Goal: Task Accomplishment & Management: Manage account settings

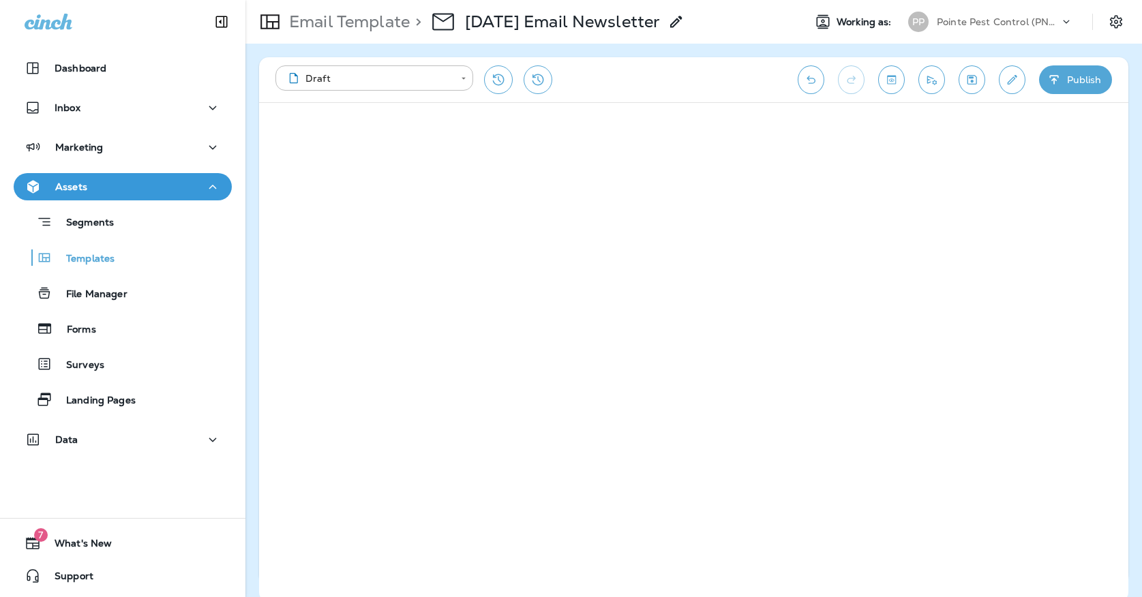
click at [969, 78] on icon "Save" at bounding box center [972, 80] width 10 height 10
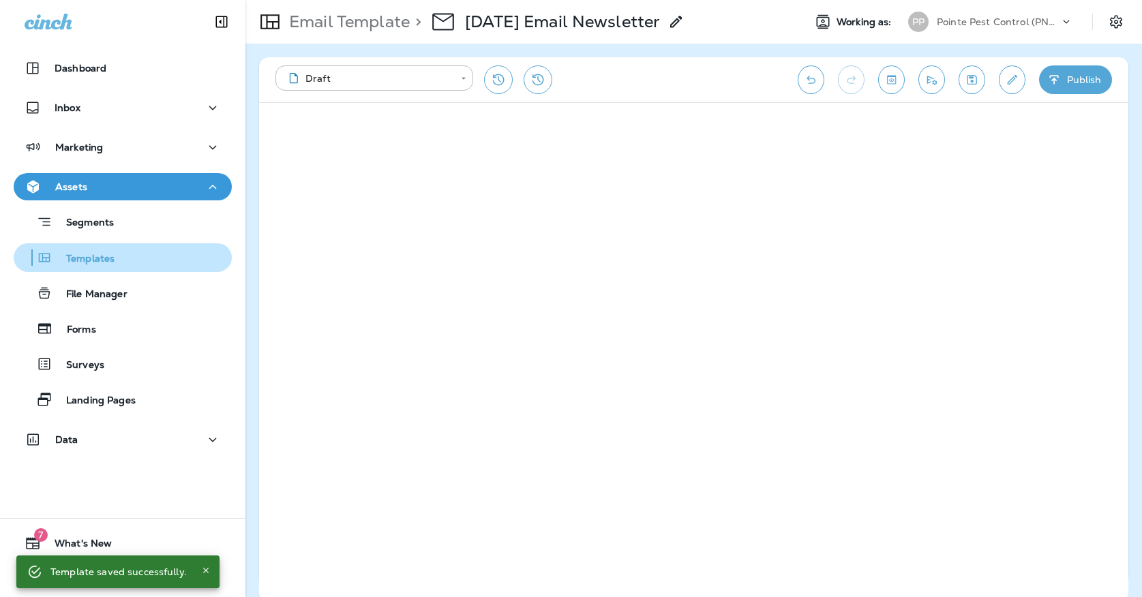
click at [123, 260] on div "Templates" at bounding box center [122, 257] width 207 height 20
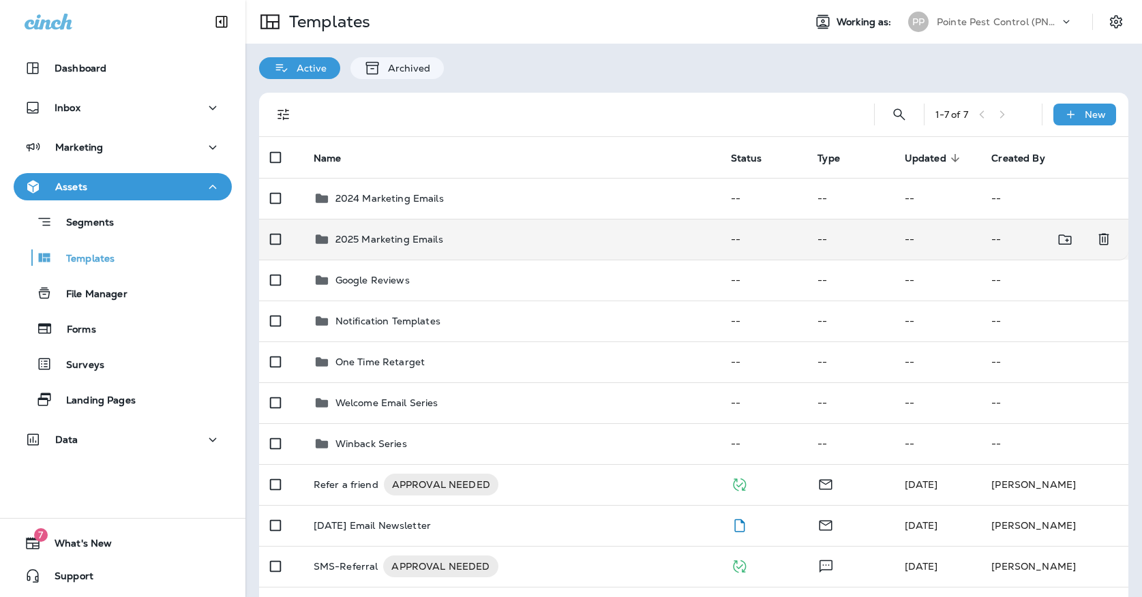
click at [470, 239] on td "2025 Marketing Emails" at bounding box center [511, 239] width 417 height 41
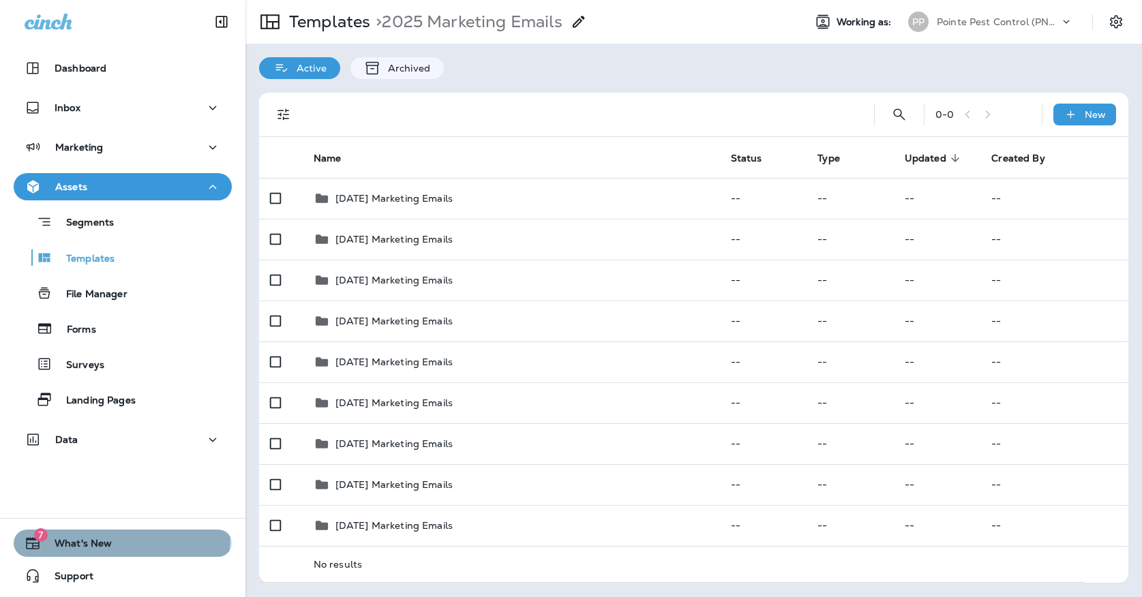
click at [97, 536] on div "7 What's New" at bounding box center [63, 543] width 98 height 16
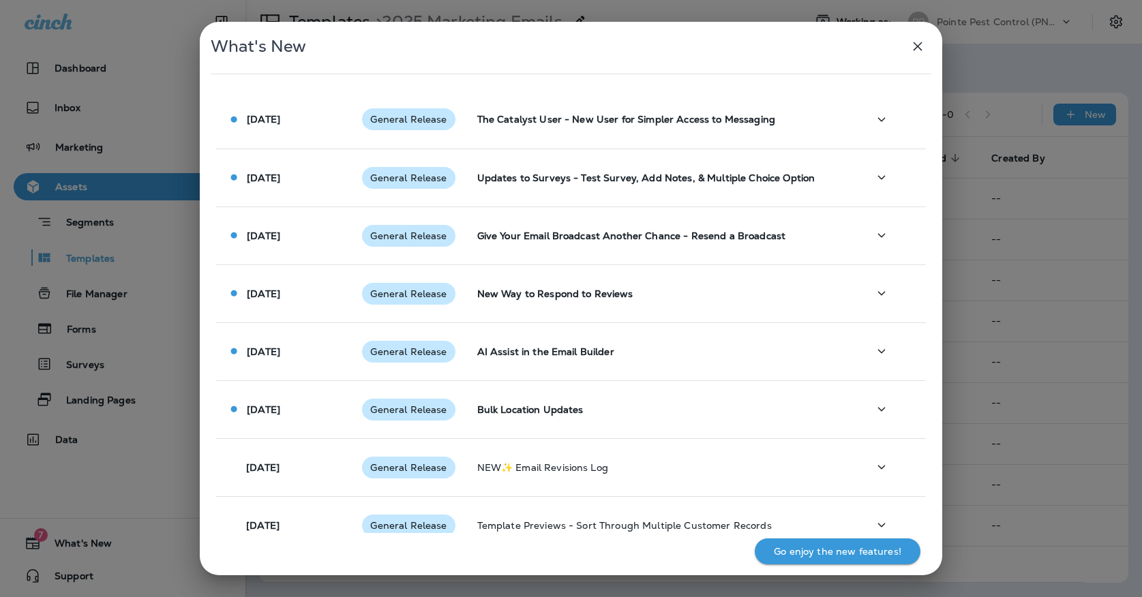
click at [919, 55] on button "button" at bounding box center [917, 46] width 27 height 27
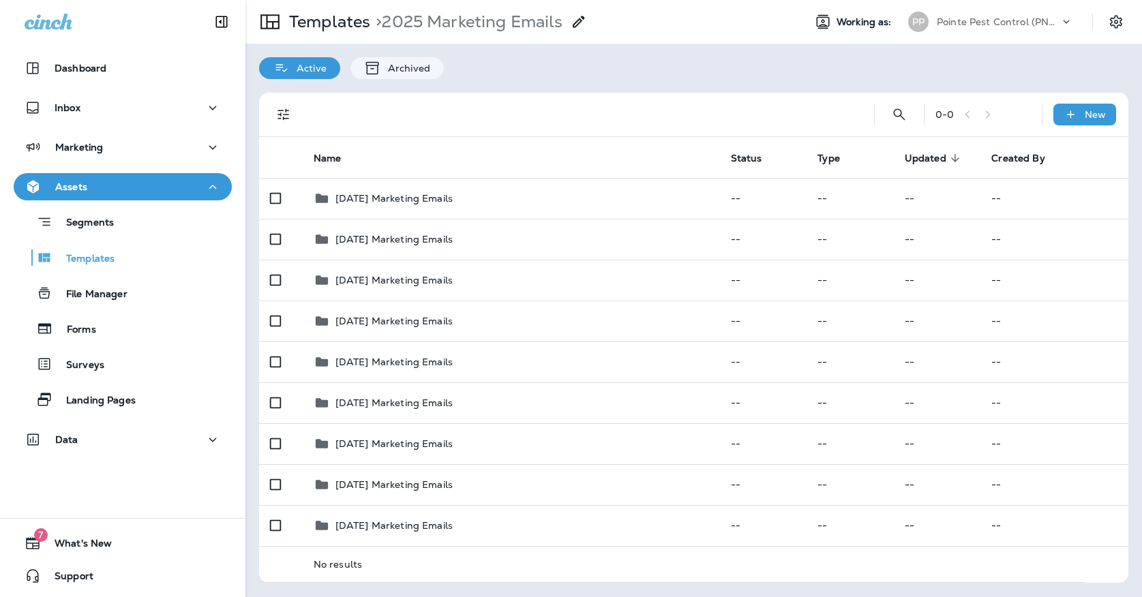
click at [913, 40] on div "Templates > 2025 Marketing Emails Working as: PP Pointe Pest Control (PNW)" at bounding box center [693, 22] width 896 height 44
click at [915, 33] on div "PP Pointe Pest Control (PNW)" at bounding box center [990, 21] width 181 height 27
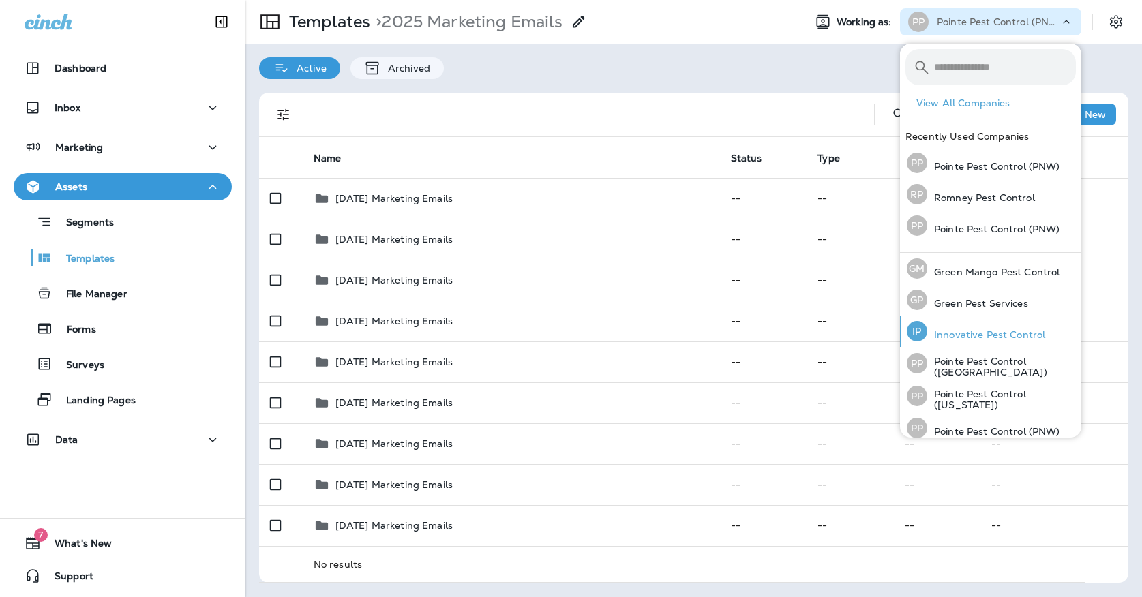
click at [947, 340] on p "Innovative Pest Control" at bounding box center [986, 334] width 118 height 11
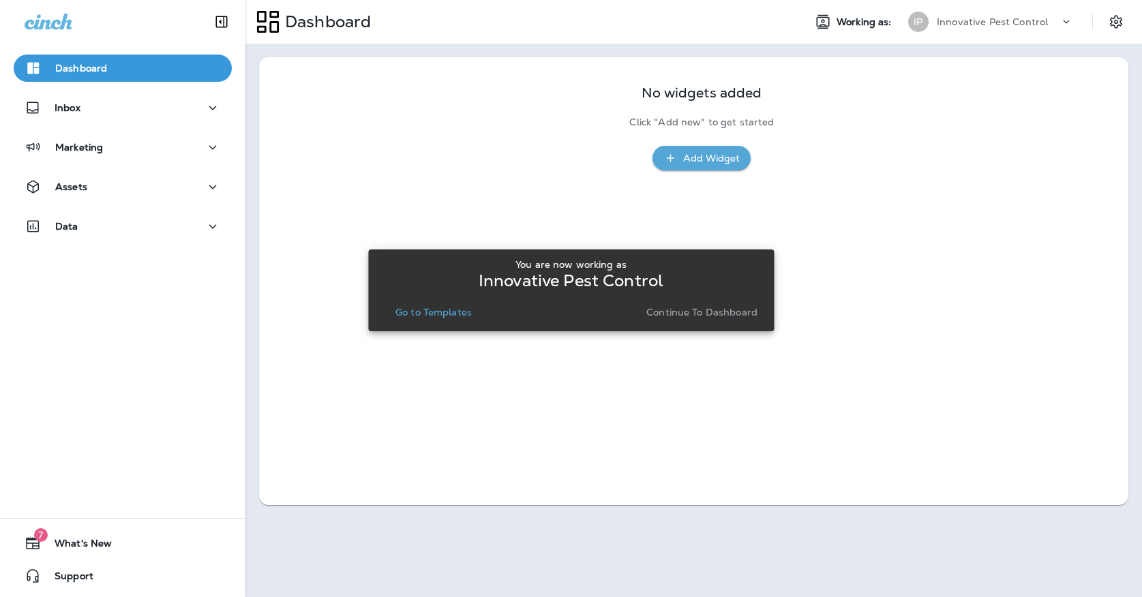
click at [451, 313] on p "Go to Templates" at bounding box center [433, 312] width 76 height 11
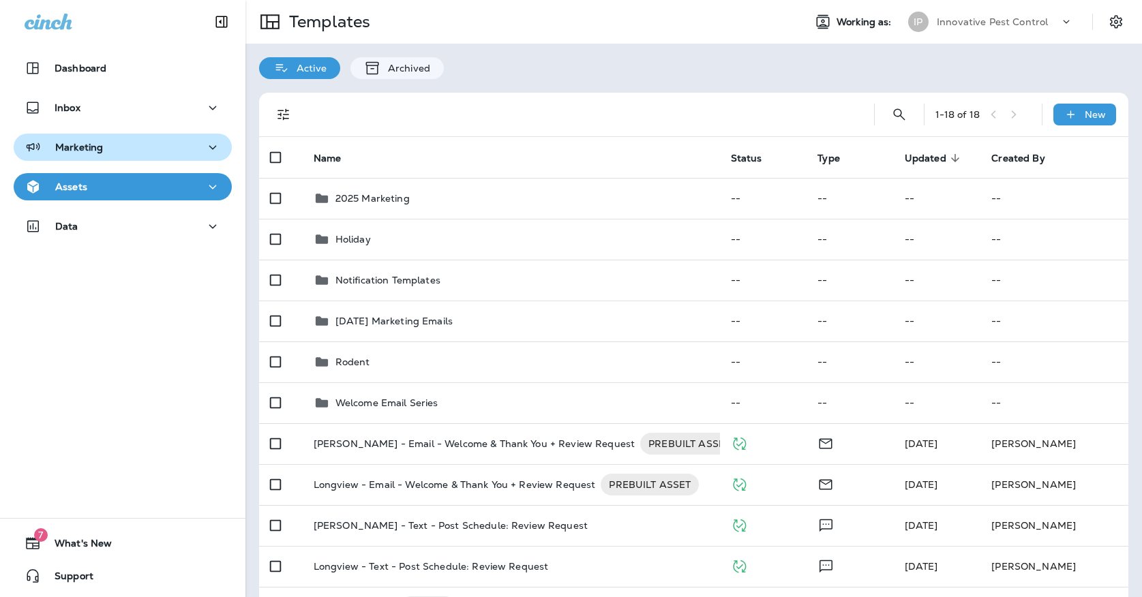
click at [152, 152] on div "Marketing" at bounding box center [123, 147] width 196 height 17
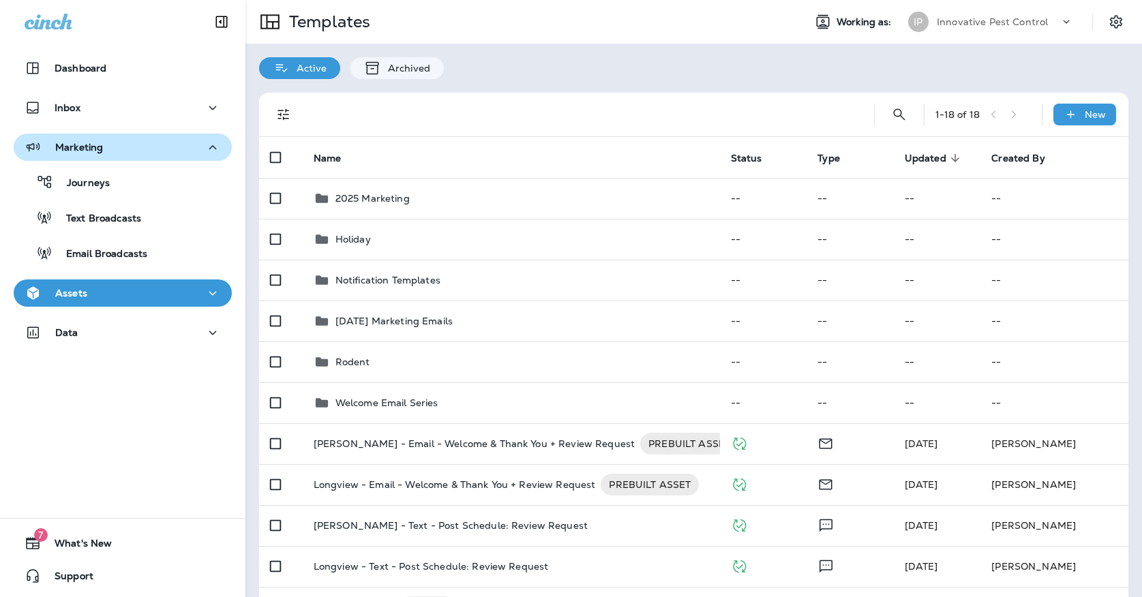
click at [153, 157] on button "Marketing" at bounding box center [123, 147] width 218 height 27
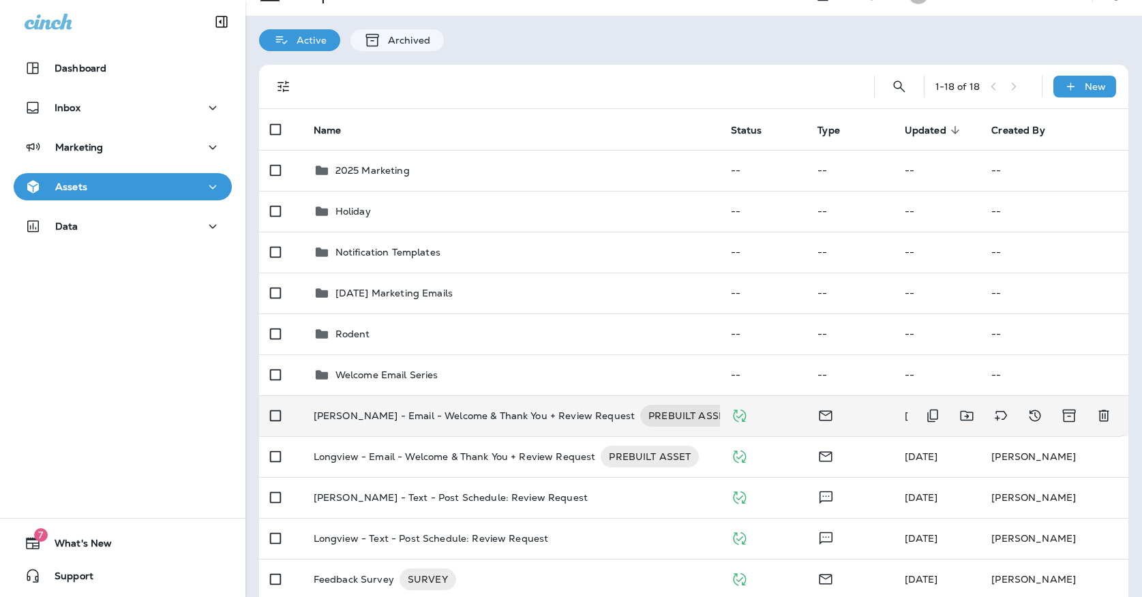
scroll to position [33, 0]
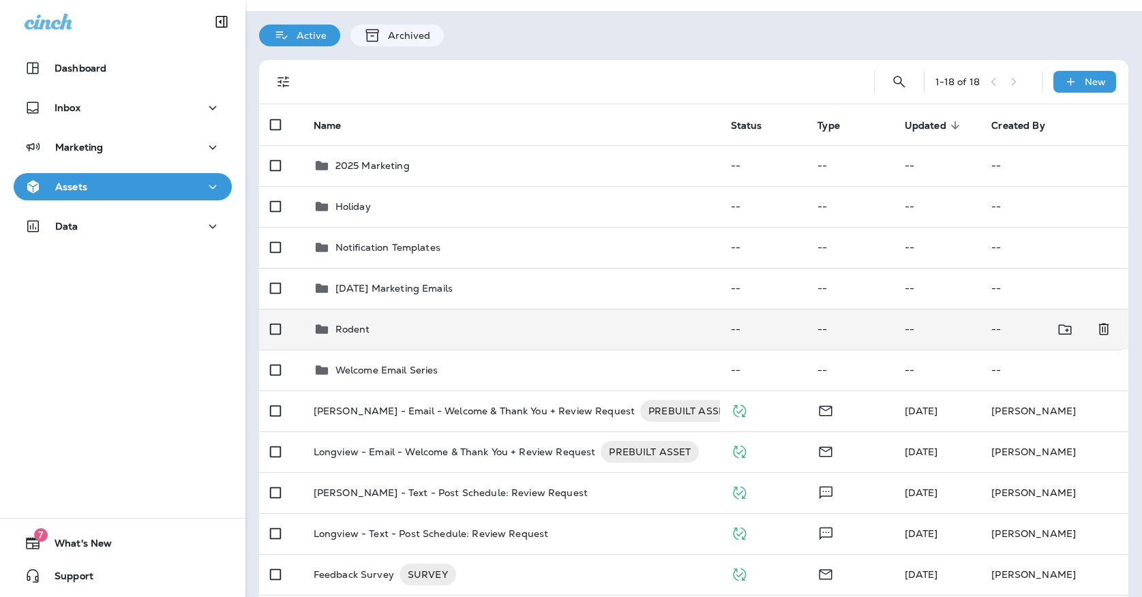
click at [440, 309] on td "Rodent" at bounding box center [511, 329] width 417 height 41
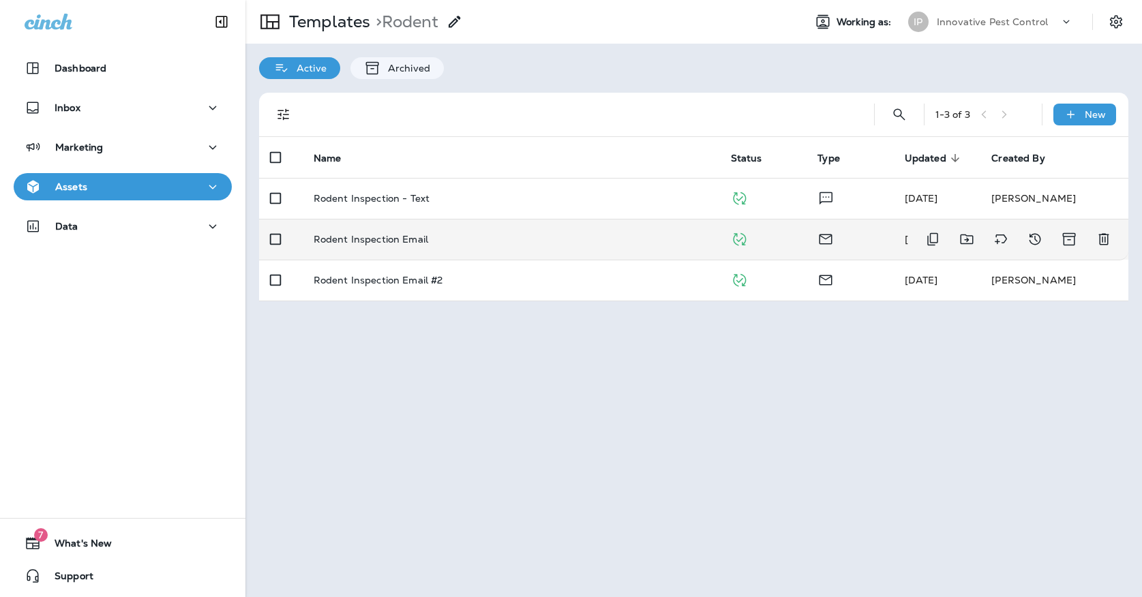
click at [465, 237] on td "Rodent Inspection Email" at bounding box center [511, 239] width 417 height 41
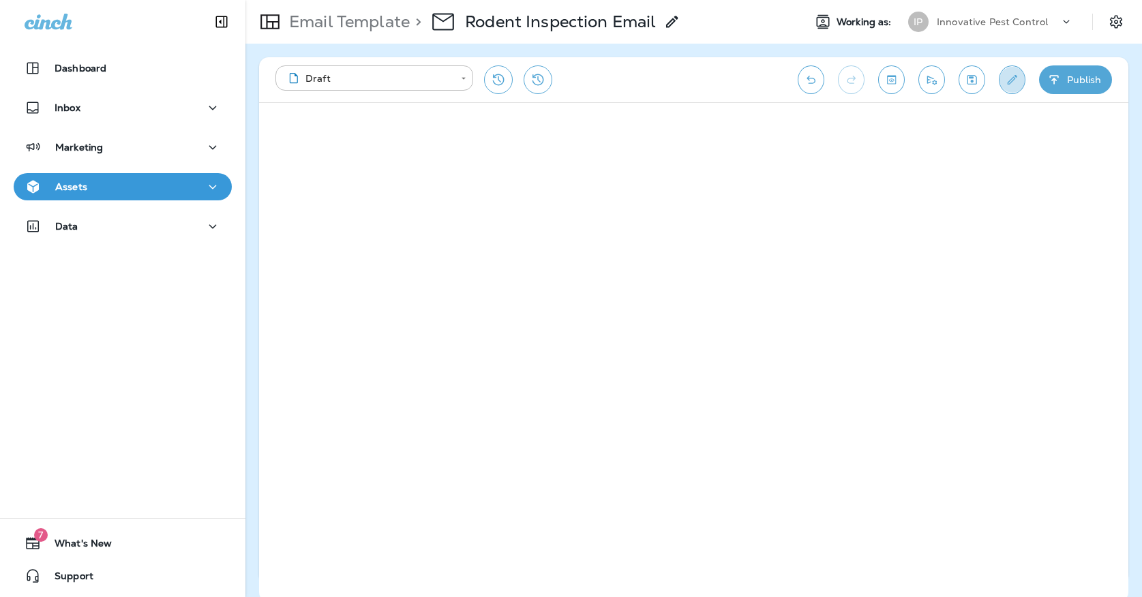
click at [1024, 82] on button "Edit details" at bounding box center [1012, 79] width 27 height 29
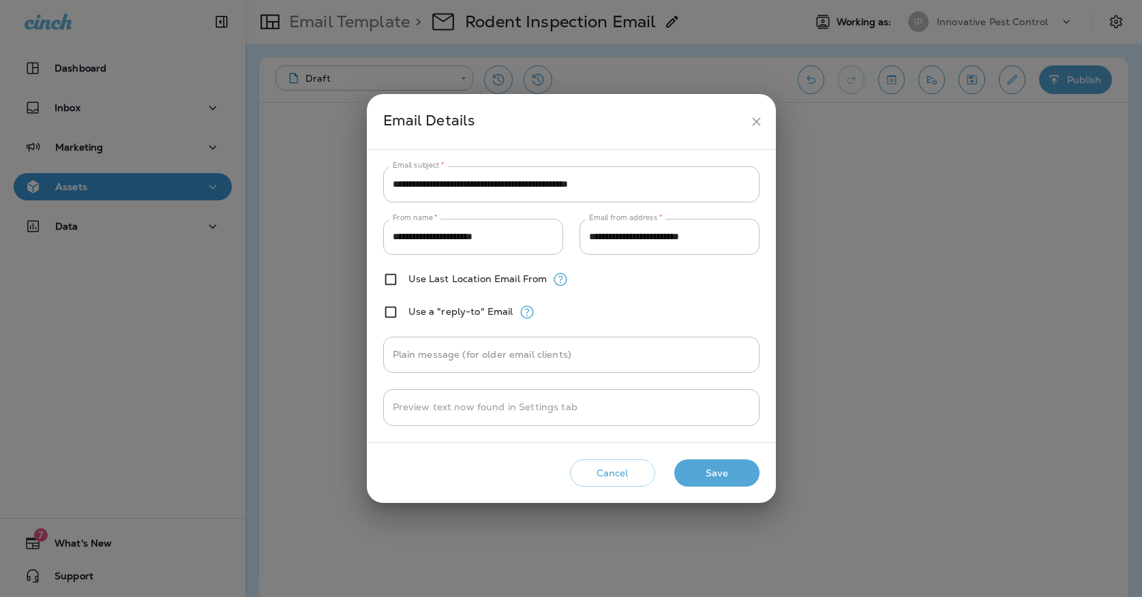
click at [765, 113] on button "close" at bounding box center [756, 121] width 25 height 25
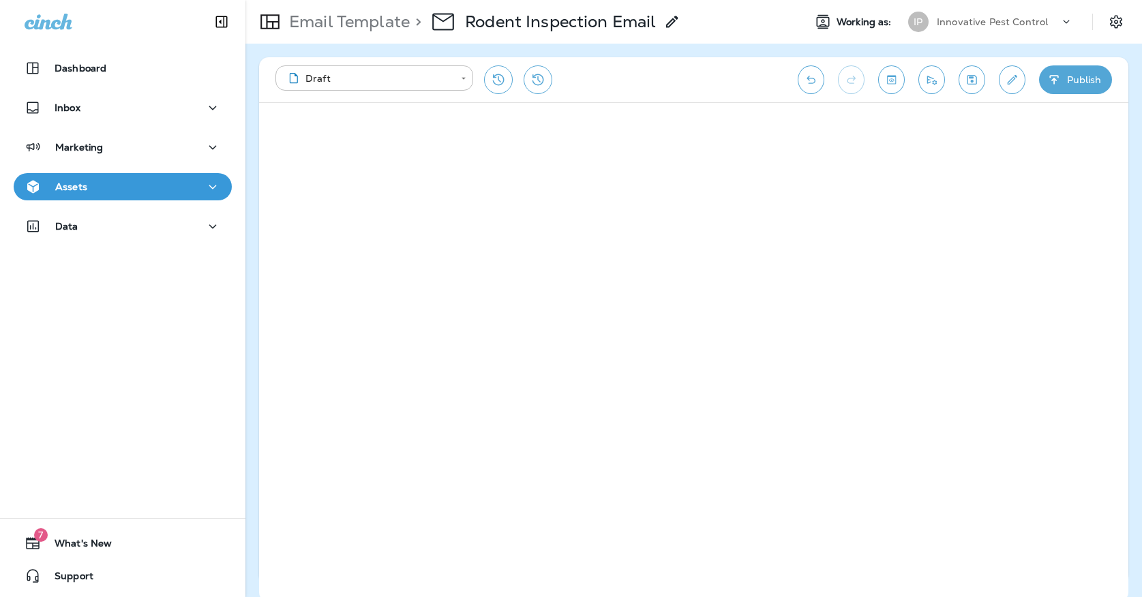
click at [1056, 74] on icon "button" at bounding box center [1054, 80] width 14 height 14
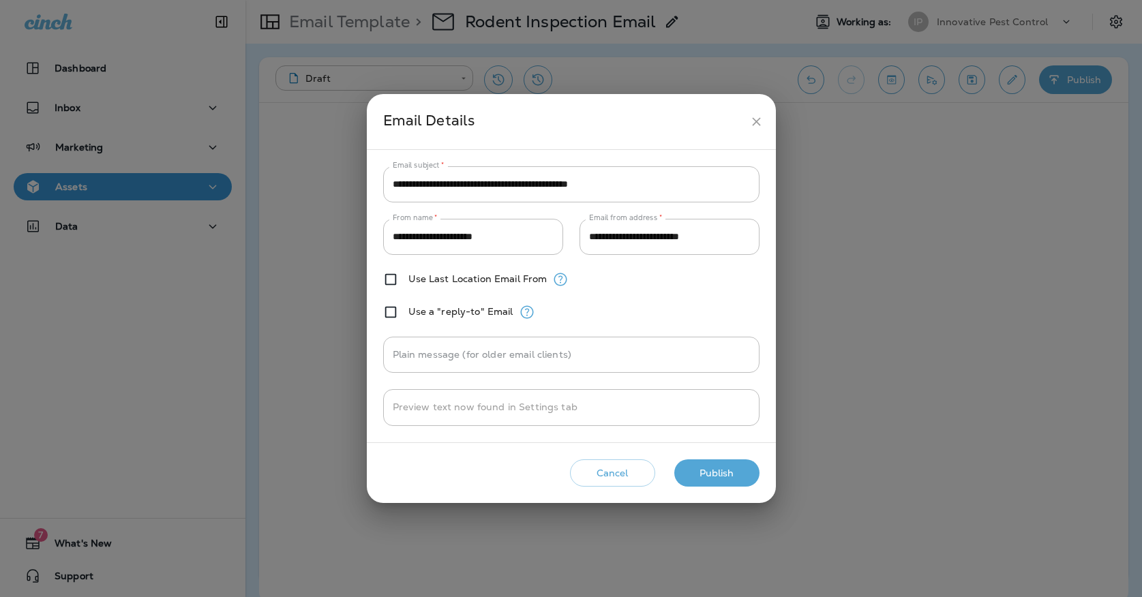
click at [703, 476] on button "Publish" at bounding box center [716, 473] width 85 height 28
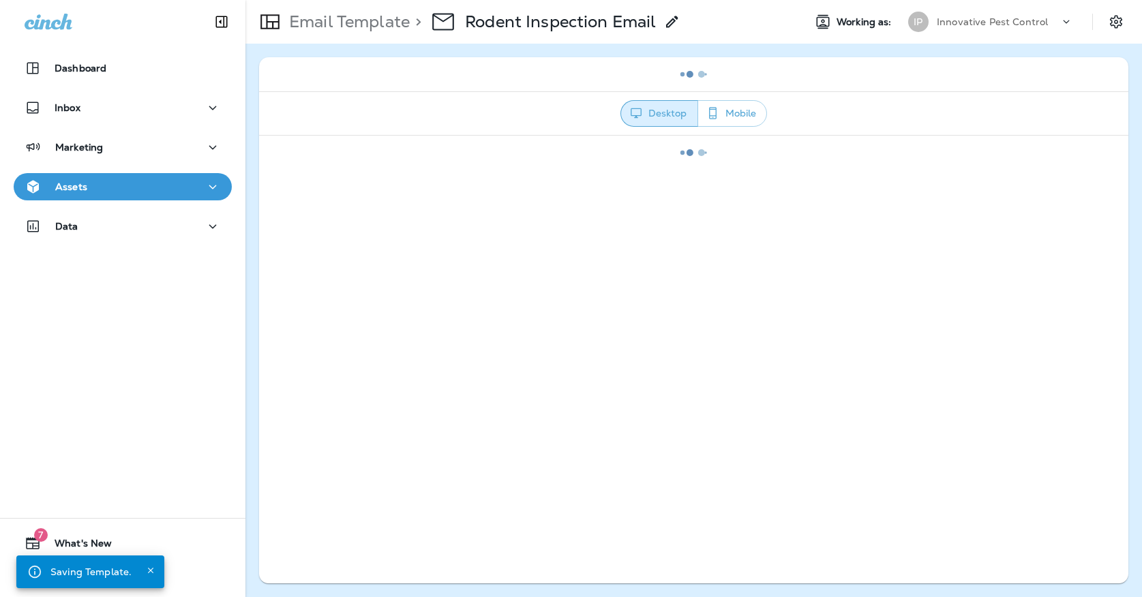
click at [209, 197] on button "Assets" at bounding box center [123, 186] width 218 height 27
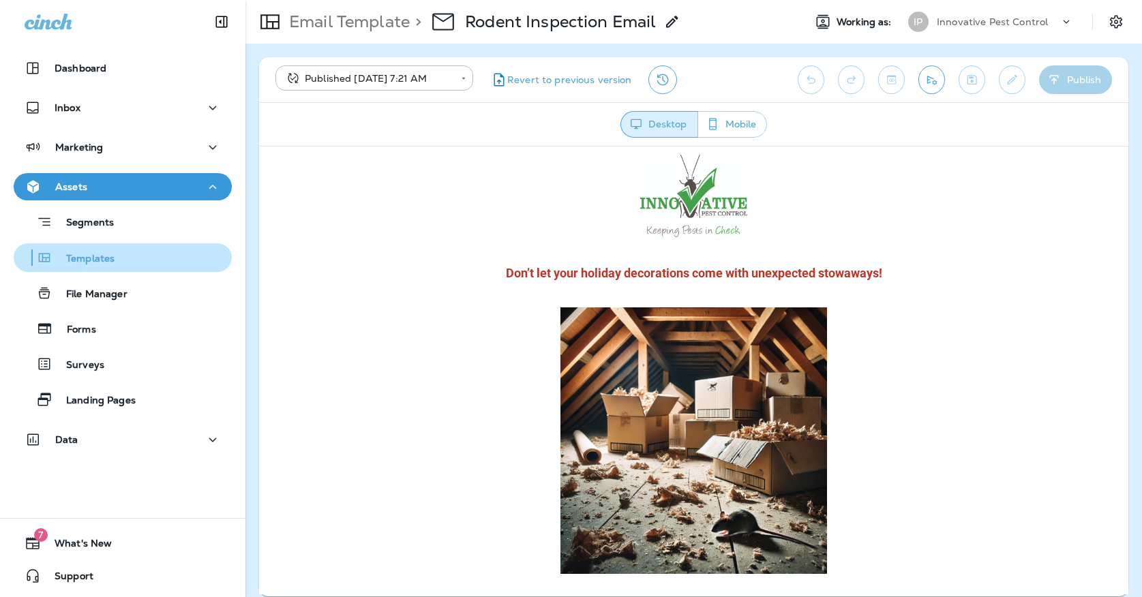
click at [164, 260] on div "Templates" at bounding box center [122, 257] width 207 height 20
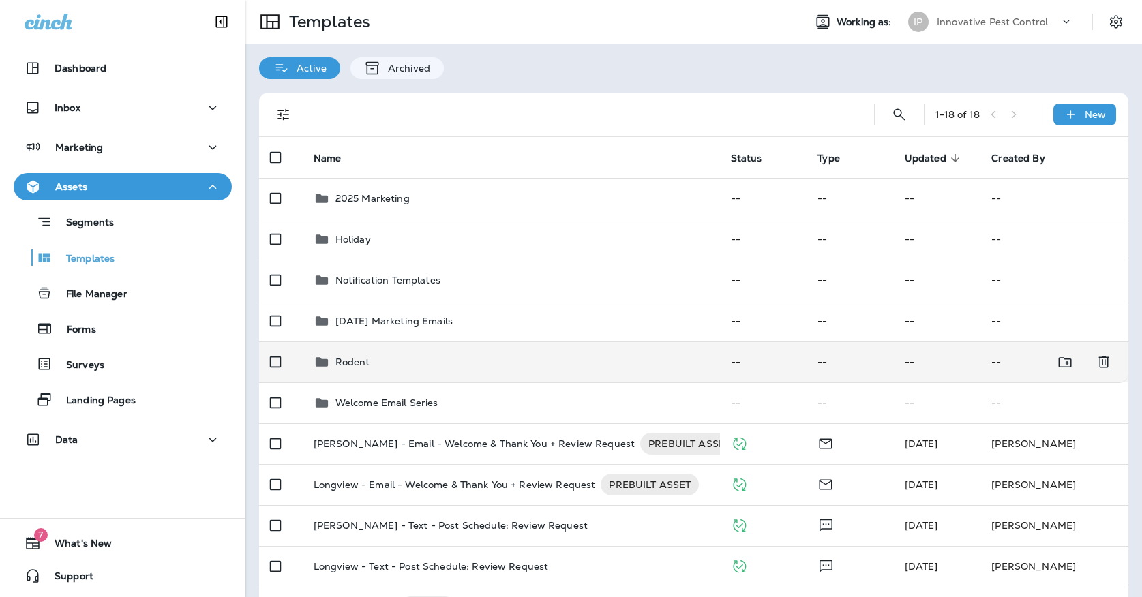
click at [445, 354] on div "Rodent" at bounding box center [511, 362] width 395 height 16
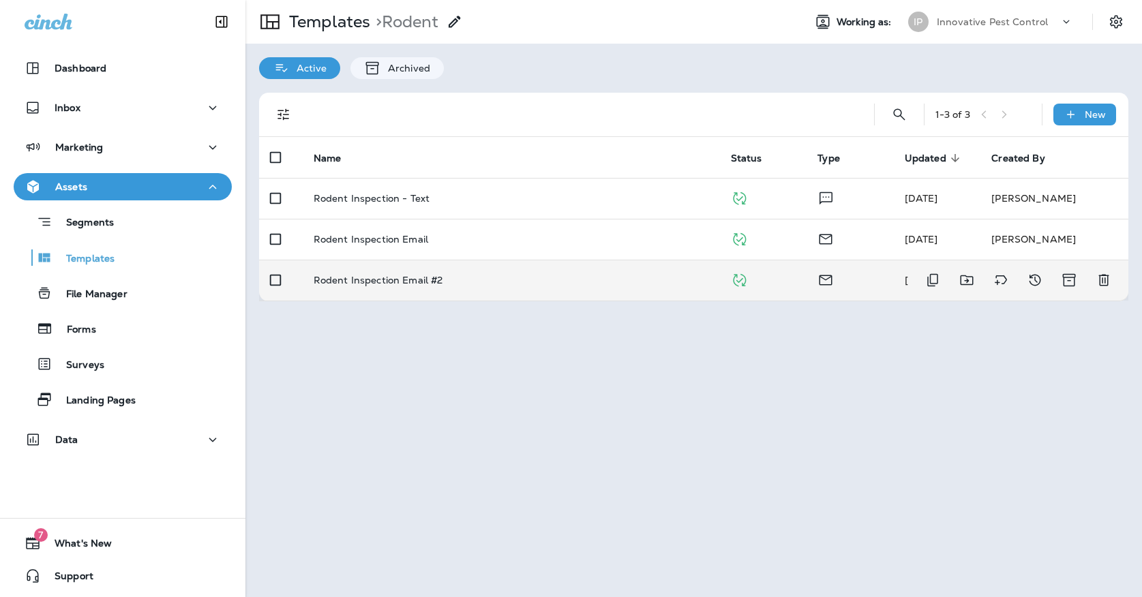
click at [461, 275] on td "Rodent Inspection Email #2" at bounding box center [511, 280] width 417 height 41
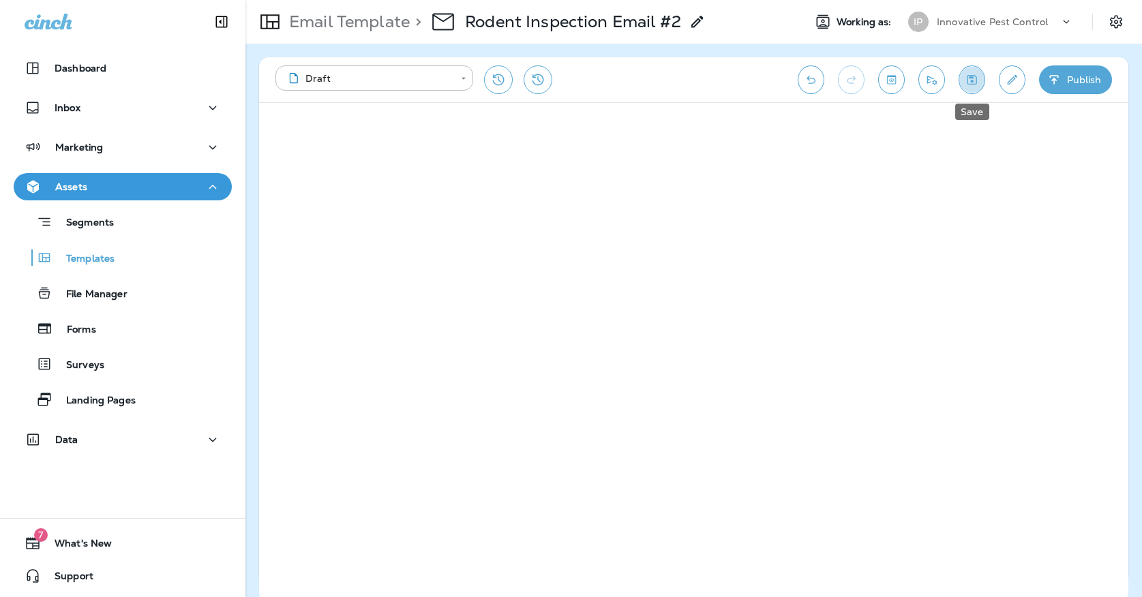
click at [979, 82] on button "Save" at bounding box center [971, 79] width 27 height 29
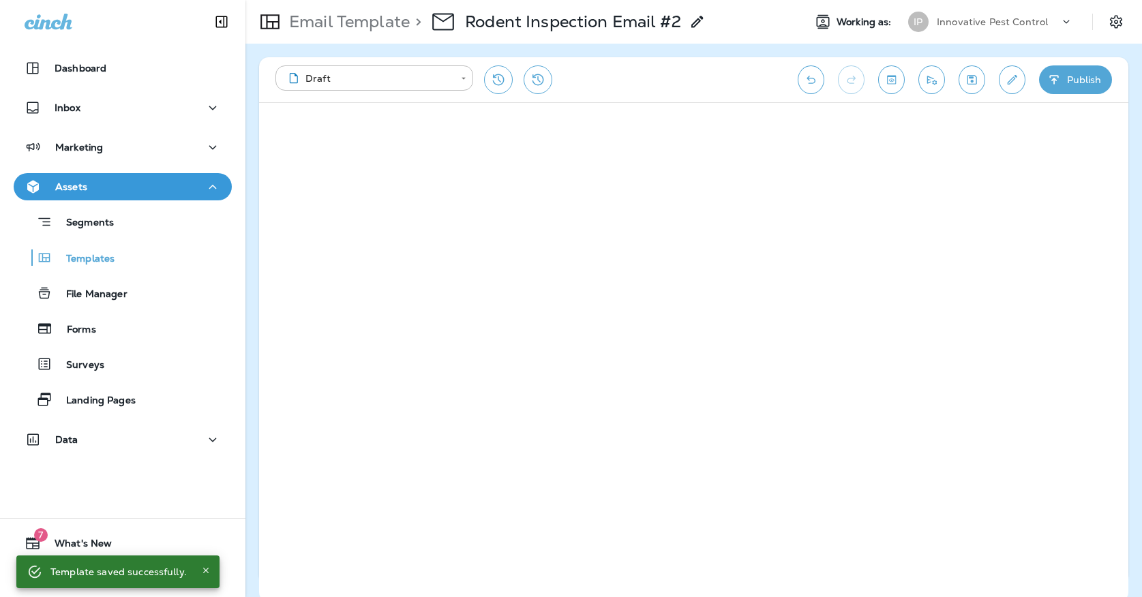
click at [1054, 80] on icon "button" at bounding box center [1054, 80] width 14 height 14
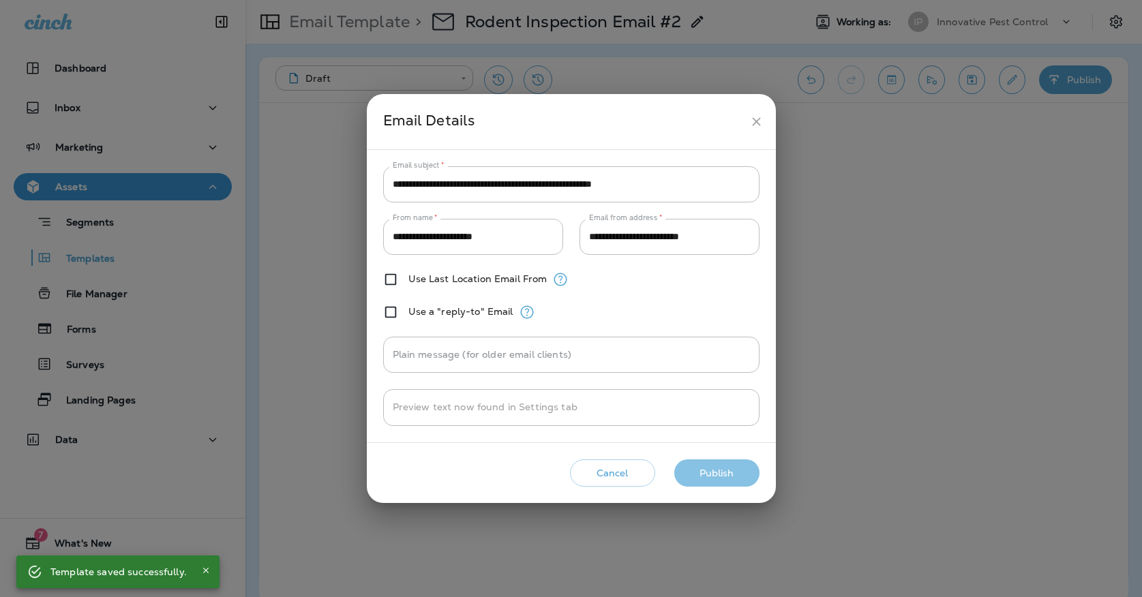
click at [700, 469] on button "Publish" at bounding box center [716, 473] width 85 height 28
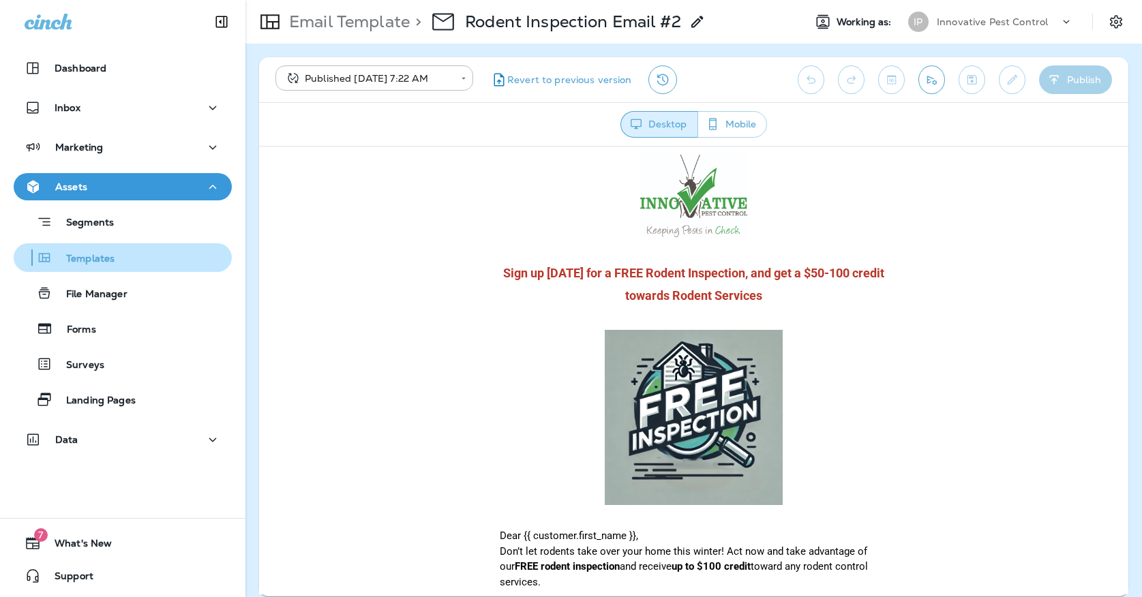
click at [175, 264] on div "Templates" at bounding box center [122, 257] width 207 height 20
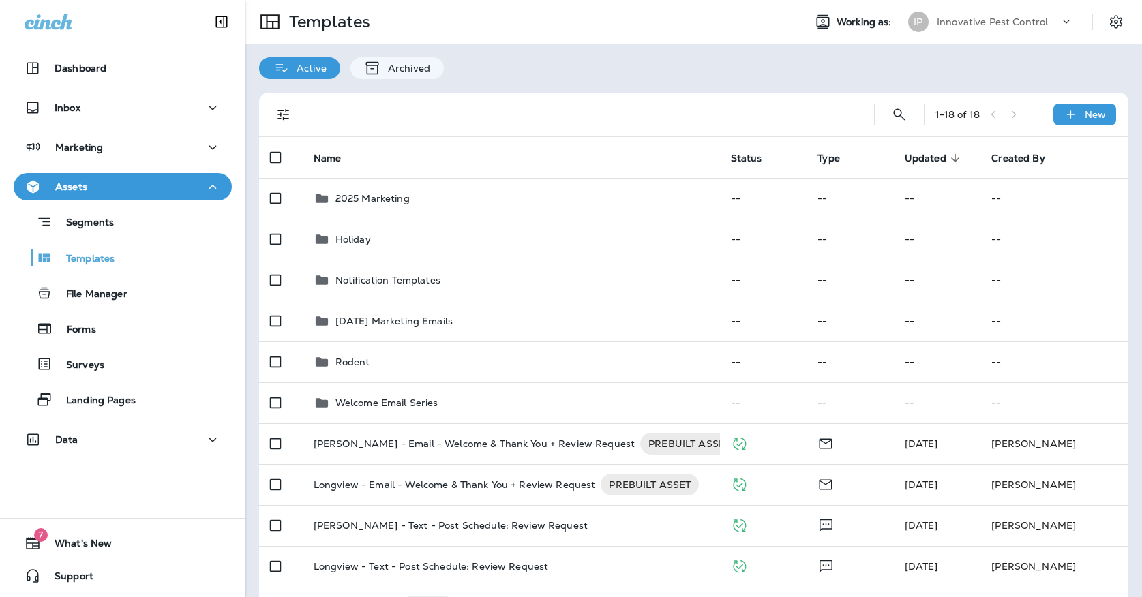
click at [965, 31] on div "Innovative Pest Control" at bounding box center [997, 22] width 123 height 20
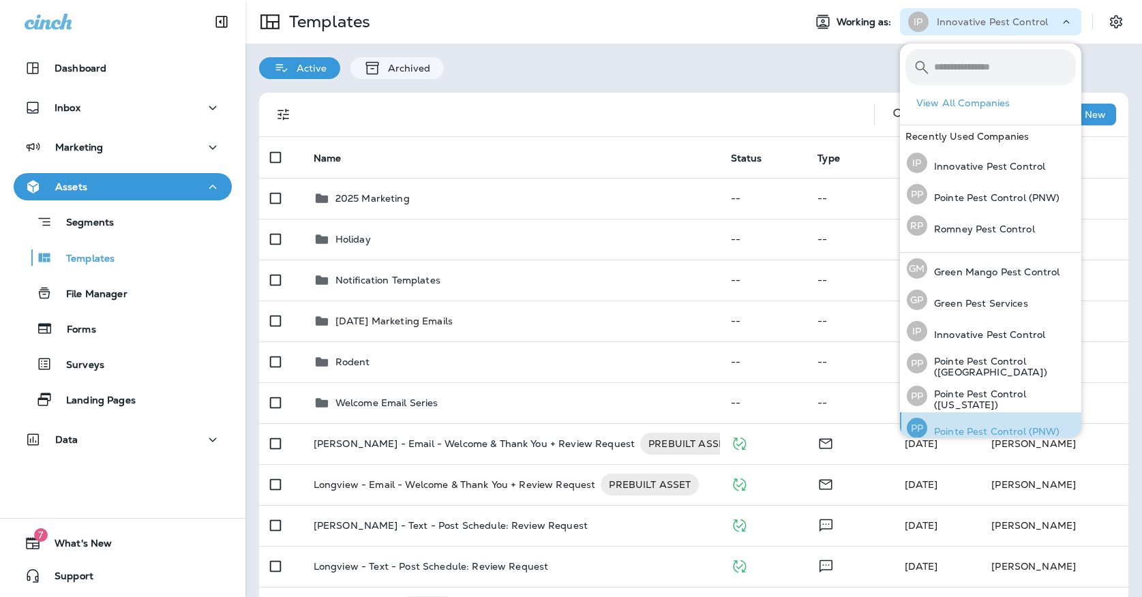
click at [1003, 430] on p "Pointe Pest Control (PNW)" at bounding box center [993, 431] width 133 height 11
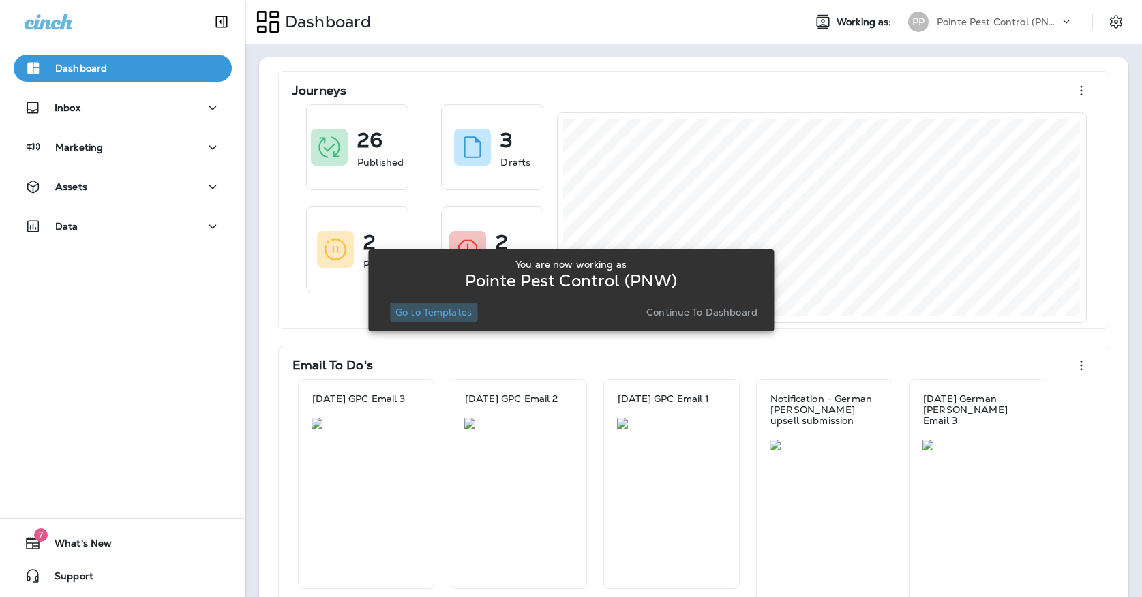
click at [421, 305] on button "Go to Templates" at bounding box center [433, 312] width 87 height 19
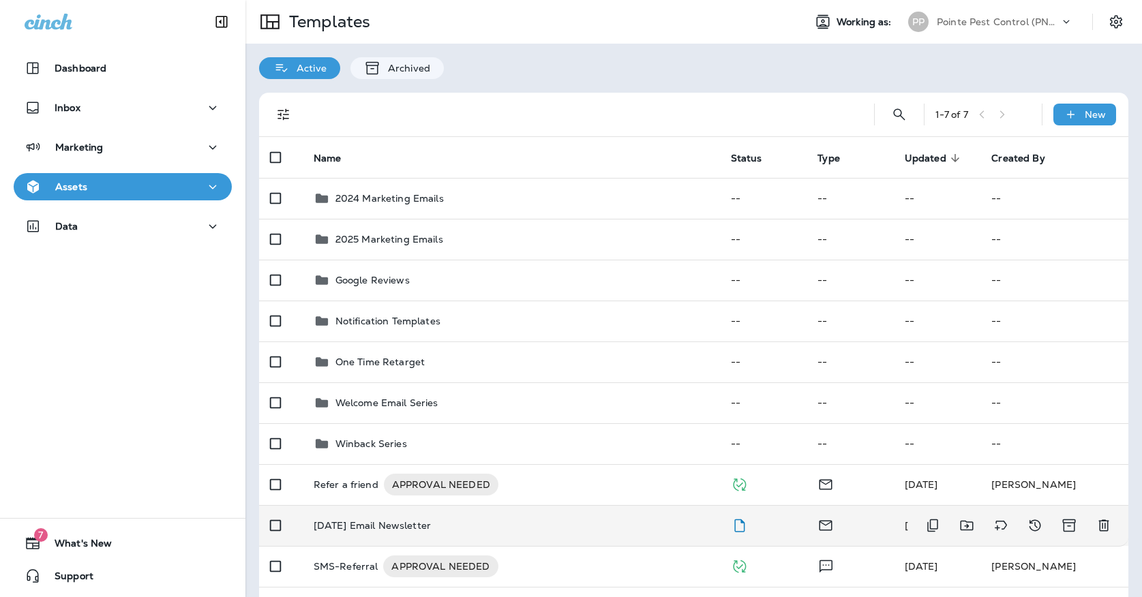
click at [410, 520] on p "[DATE] Email Newsletter" at bounding box center [372, 525] width 117 height 11
